Goal: Task Accomplishment & Management: Use online tool/utility

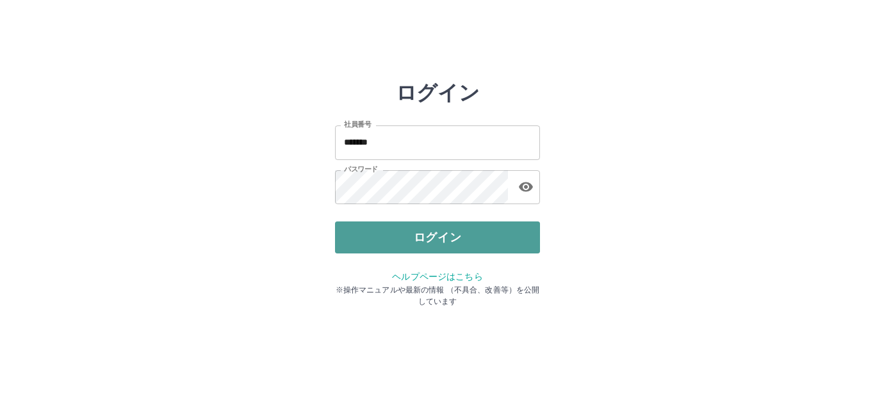
click at [425, 231] on button "ログイン" at bounding box center [437, 238] width 205 height 32
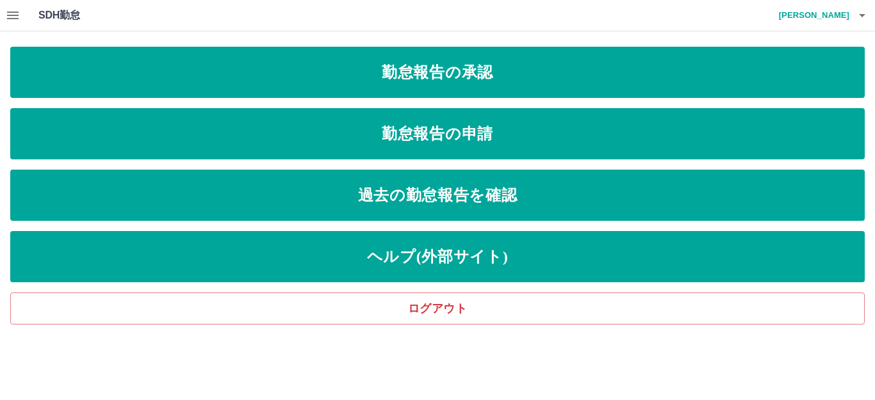
click at [536, 38] on div "SDH勤怠 萱間　源太 勤怠報告の承認 勤怠報告の申請 過去の勤怠報告を確認 ヘルプ(外部サイト) ログアウト" at bounding box center [437, 162] width 875 height 325
click at [571, 325] on html "SDH勤怠 萱間　源太 勤怠報告の承認 勤怠報告の申請 過去の勤怠報告を確認 ヘルプ(外部サイト) ログアウト SDH勤怠" at bounding box center [437, 162] width 875 height 325
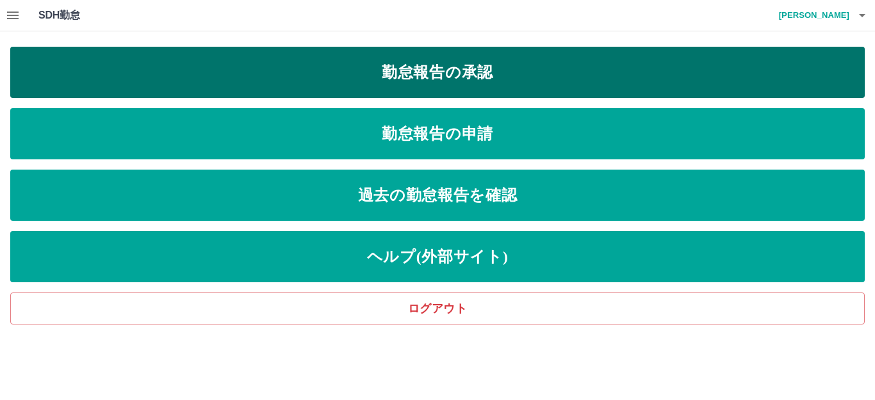
click at [446, 83] on link "勤怠報告の承認" at bounding box center [437, 72] width 855 height 51
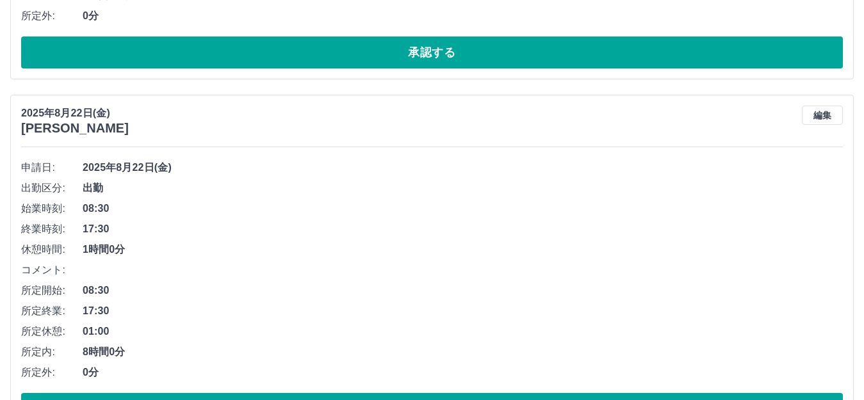
scroll to position [833, 0]
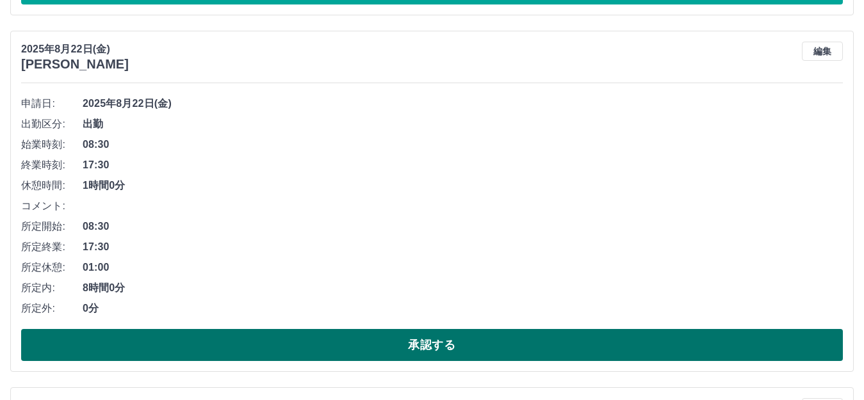
click at [388, 347] on button "承認する" at bounding box center [432, 345] width 822 height 32
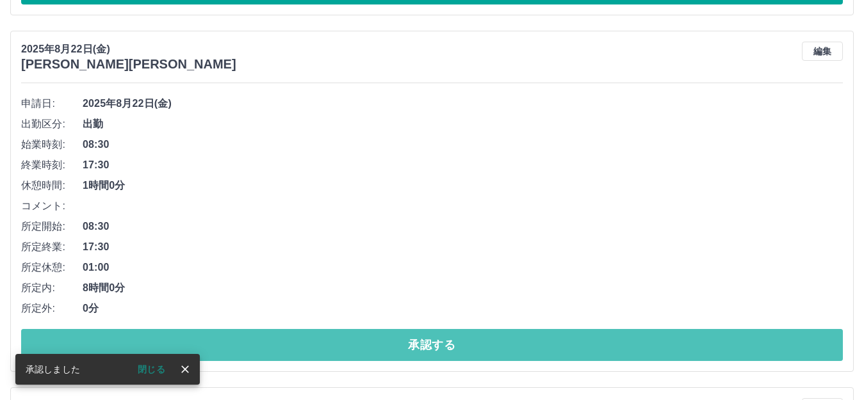
click at [389, 346] on button "承認する" at bounding box center [432, 345] width 822 height 32
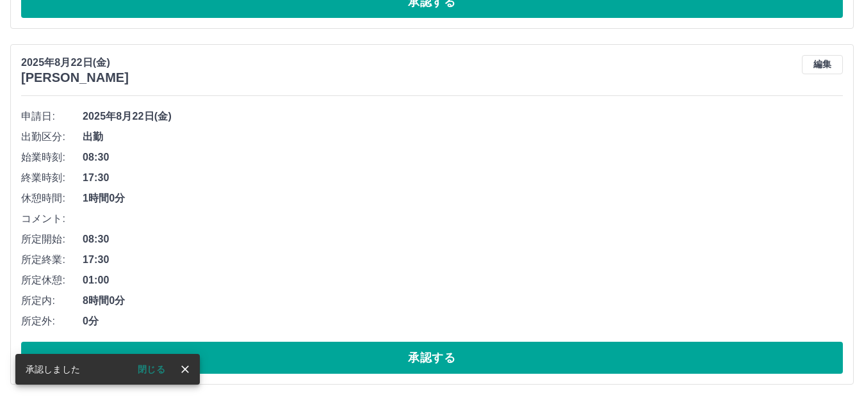
scroll to position [1178, 0]
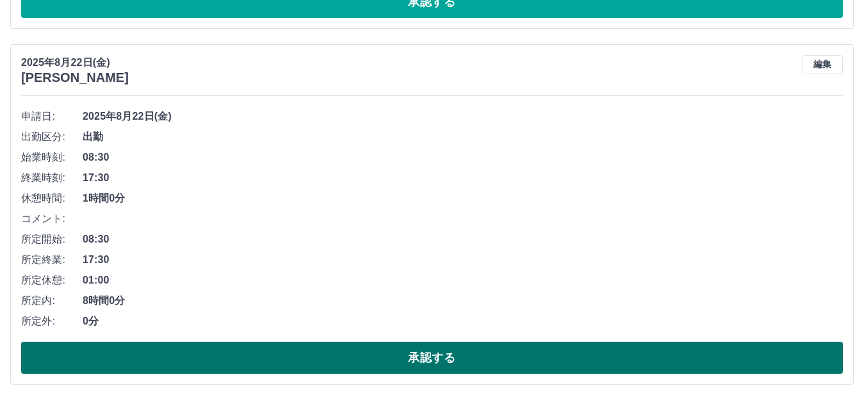
click at [434, 357] on button "承認する" at bounding box center [432, 358] width 822 height 32
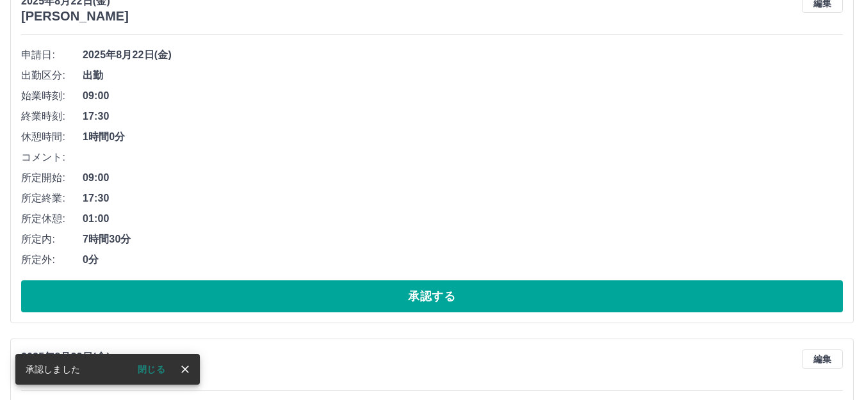
scroll to position [501, 0]
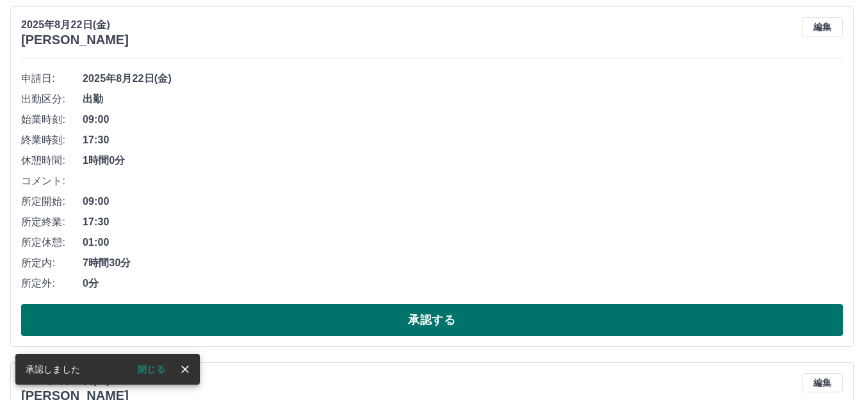
click at [405, 315] on button "承認する" at bounding box center [432, 320] width 822 height 32
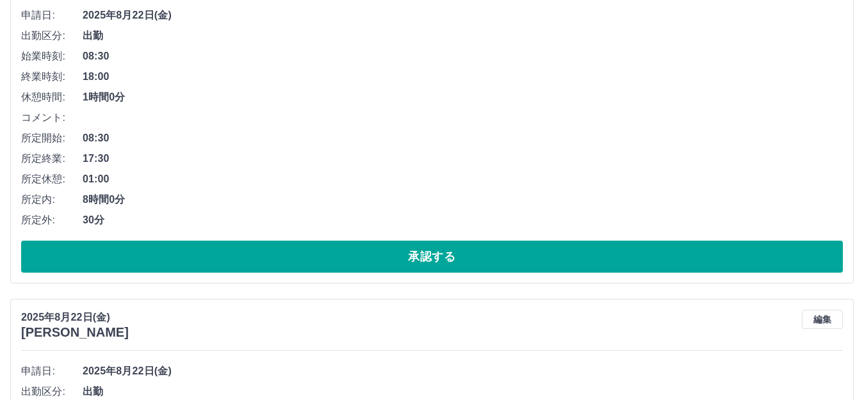
scroll to position [144, 0]
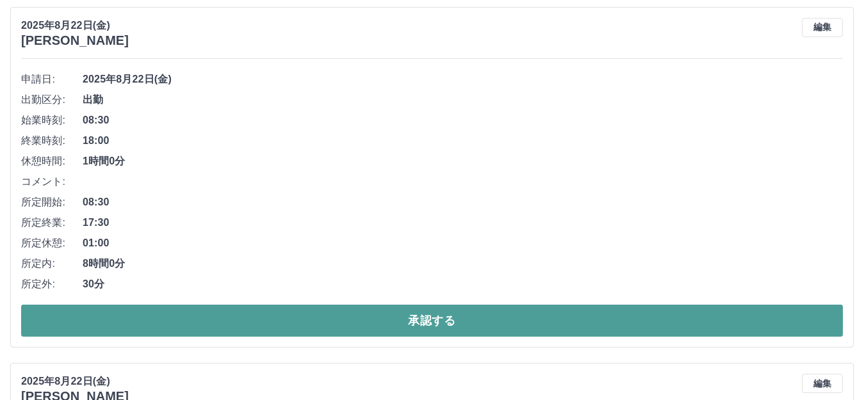
click at [400, 315] on button "承認する" at bounding box center [432, 321] width 822 height 32
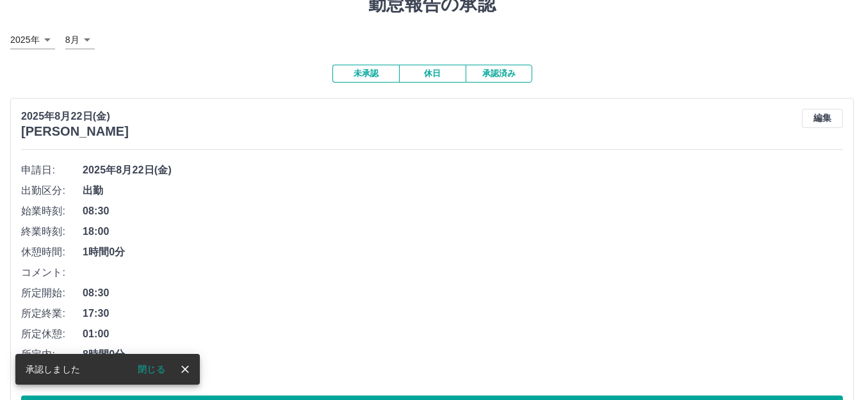
scroll to position [108, 0]
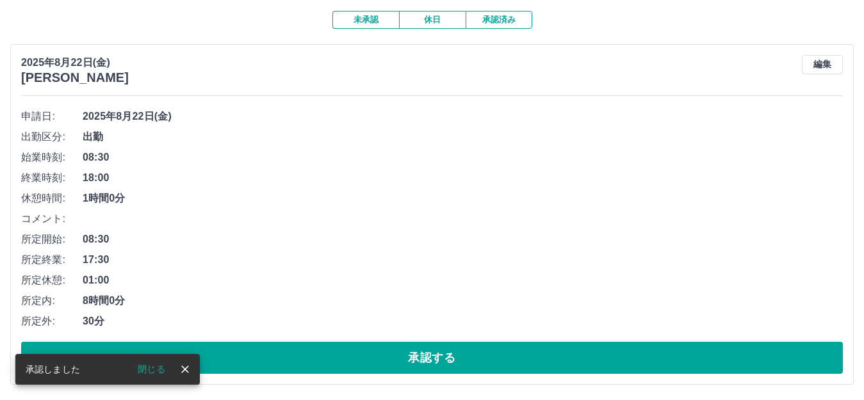
click at [425, 361] on button "承認する" at bounding box center [432, 358] width 822 height 32
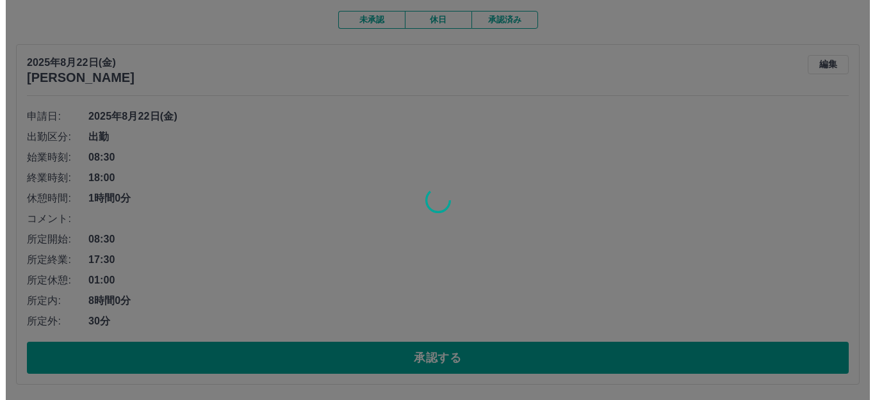
scroll to position [0, 0]
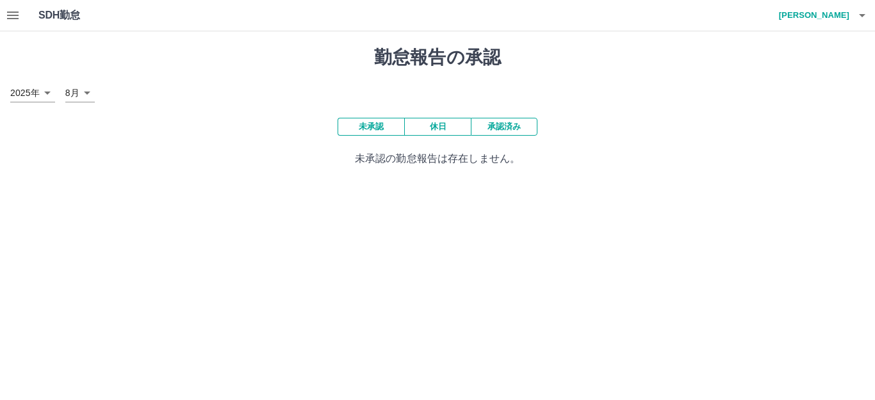
click at [868, 20] on icon "button" at bounding box center [862, 15] width 15 height 15
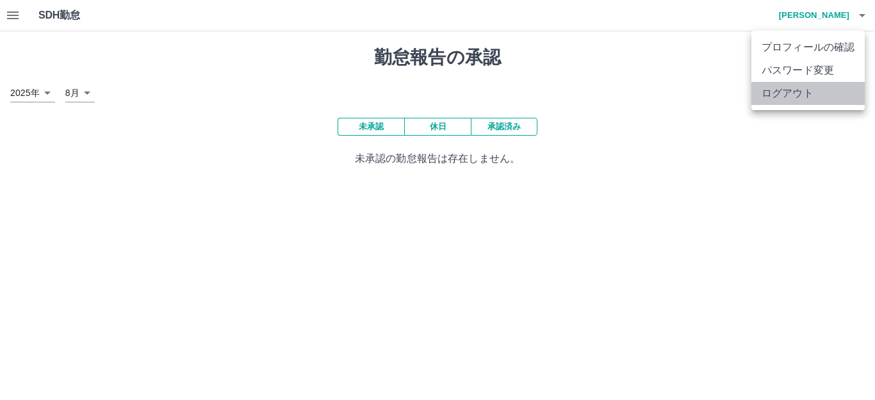
click at [804, 86] on li "ログアウト" at bounding box center [808, 93] width 113 height 23
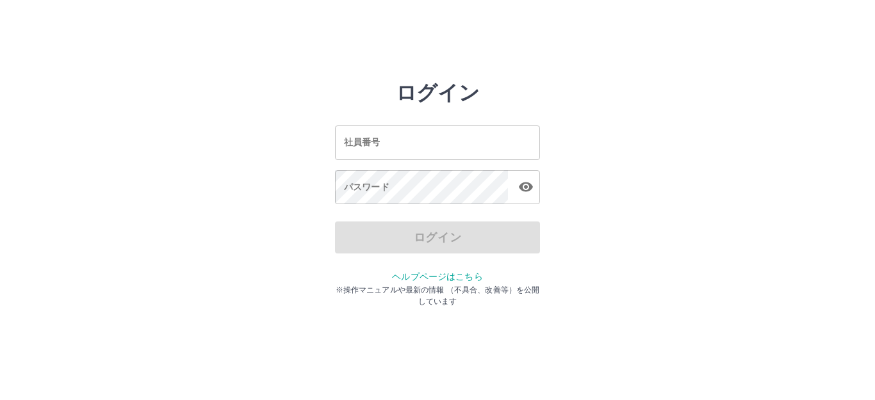
click at [641, 96] on div "ログイン 社員番号 社員番号 パスワード パスワード ログイン ヘルプページはこちら ※操作マニュアルや最新の情報 （不具合、改善等）を公開しています" at bounding box center [437, 183] width 769 height 205
